Goal: Task Accomplishment & Management: Manage account settings

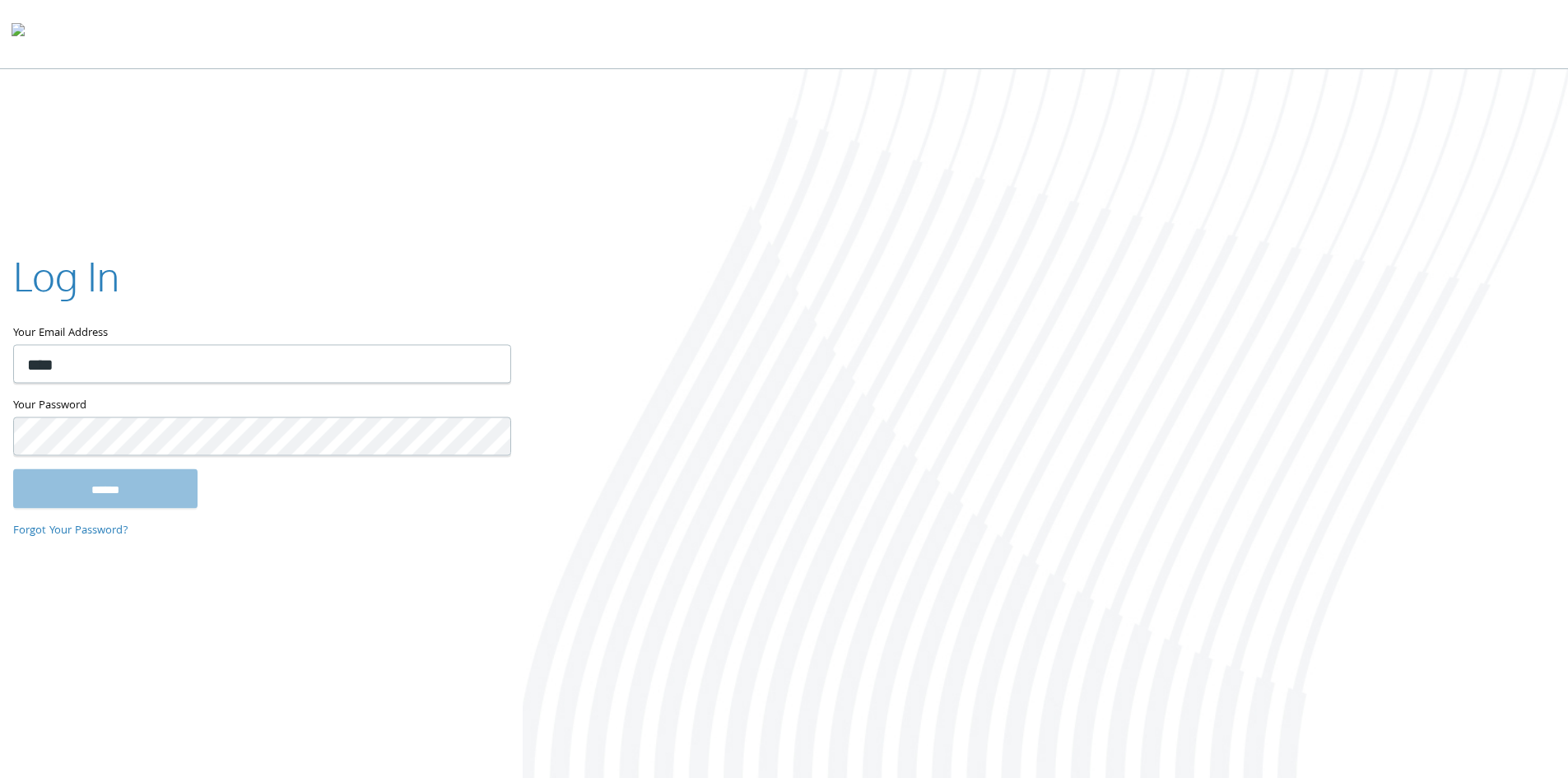
type input "**********"
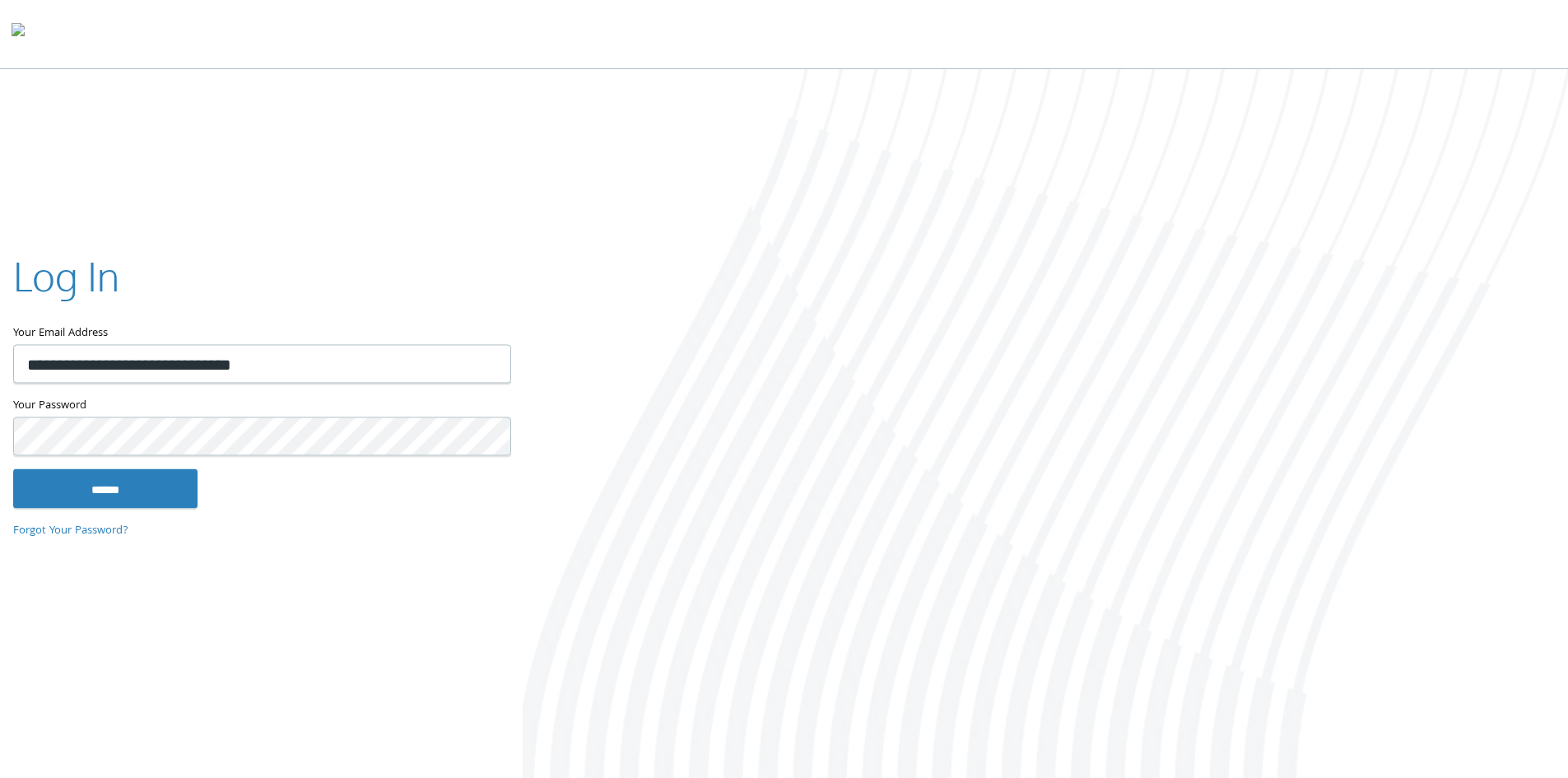
click at [13, 468] on input "******" at bounding box center [105, 488] width 184 height 39
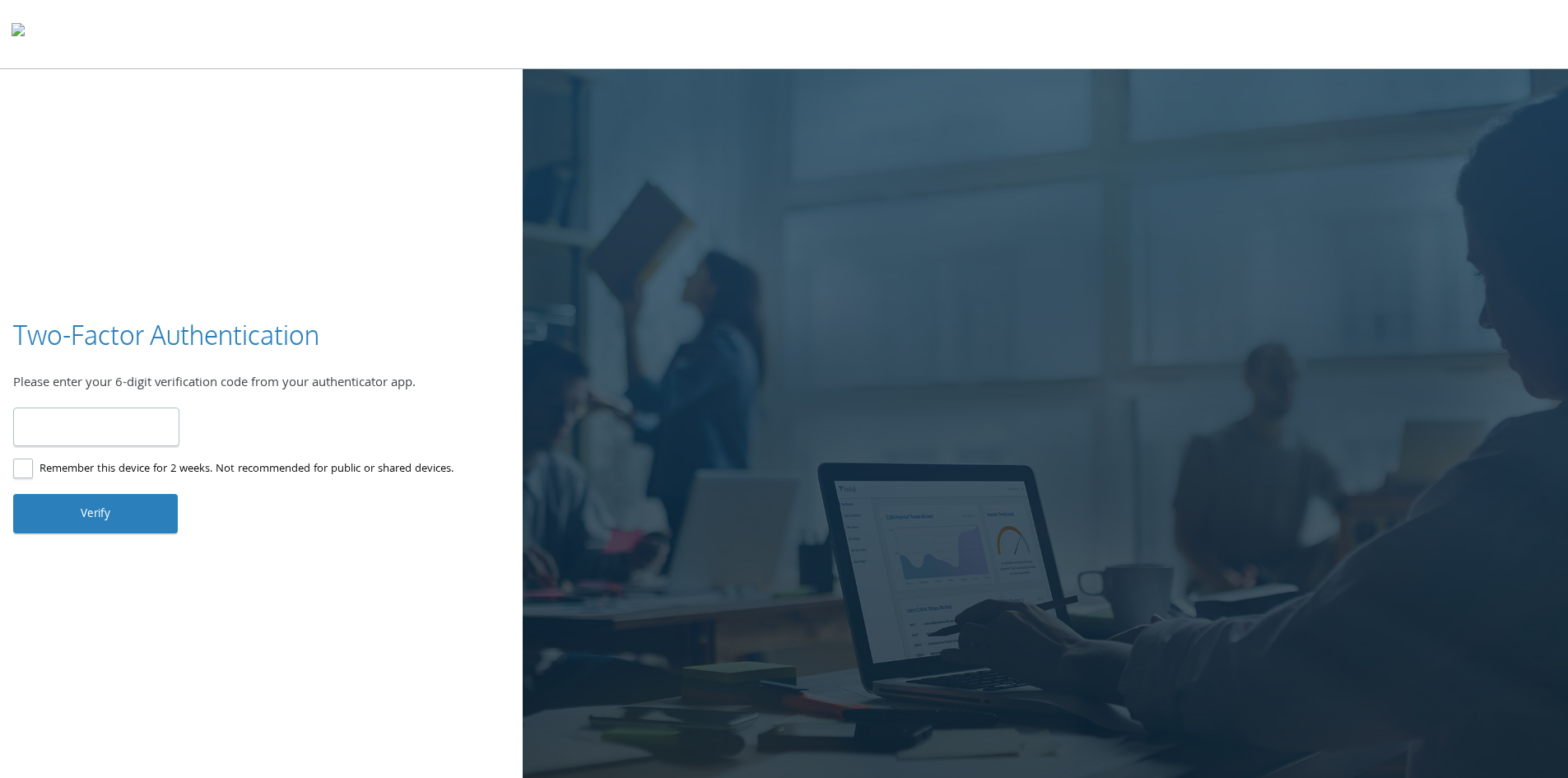
click at [143, 420] on input "number" at bounding box center [96, 427] width 167 height 39
type input "******"
